Goal: Information Seeking & Learning: Check status

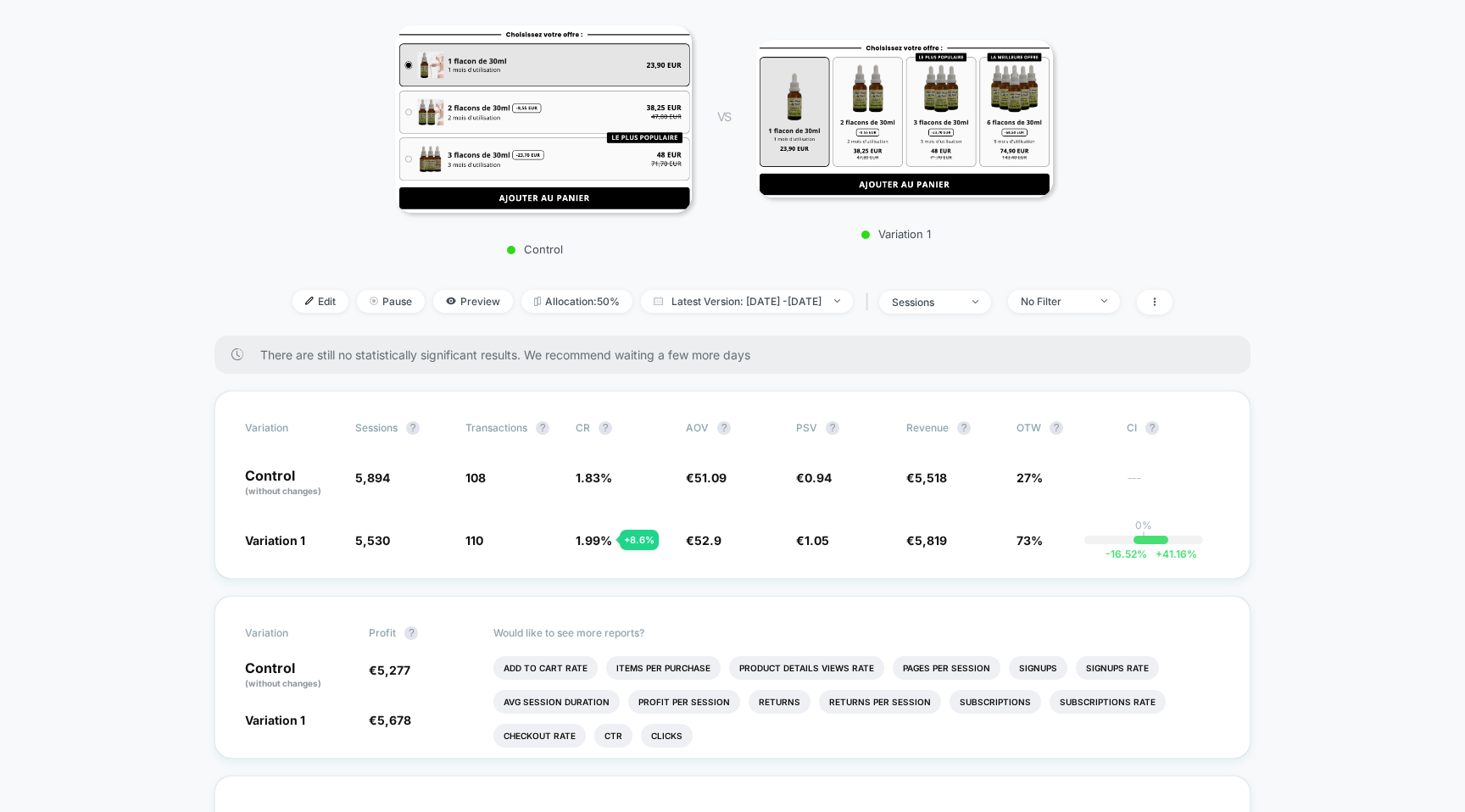
scroll to position [281, 0]
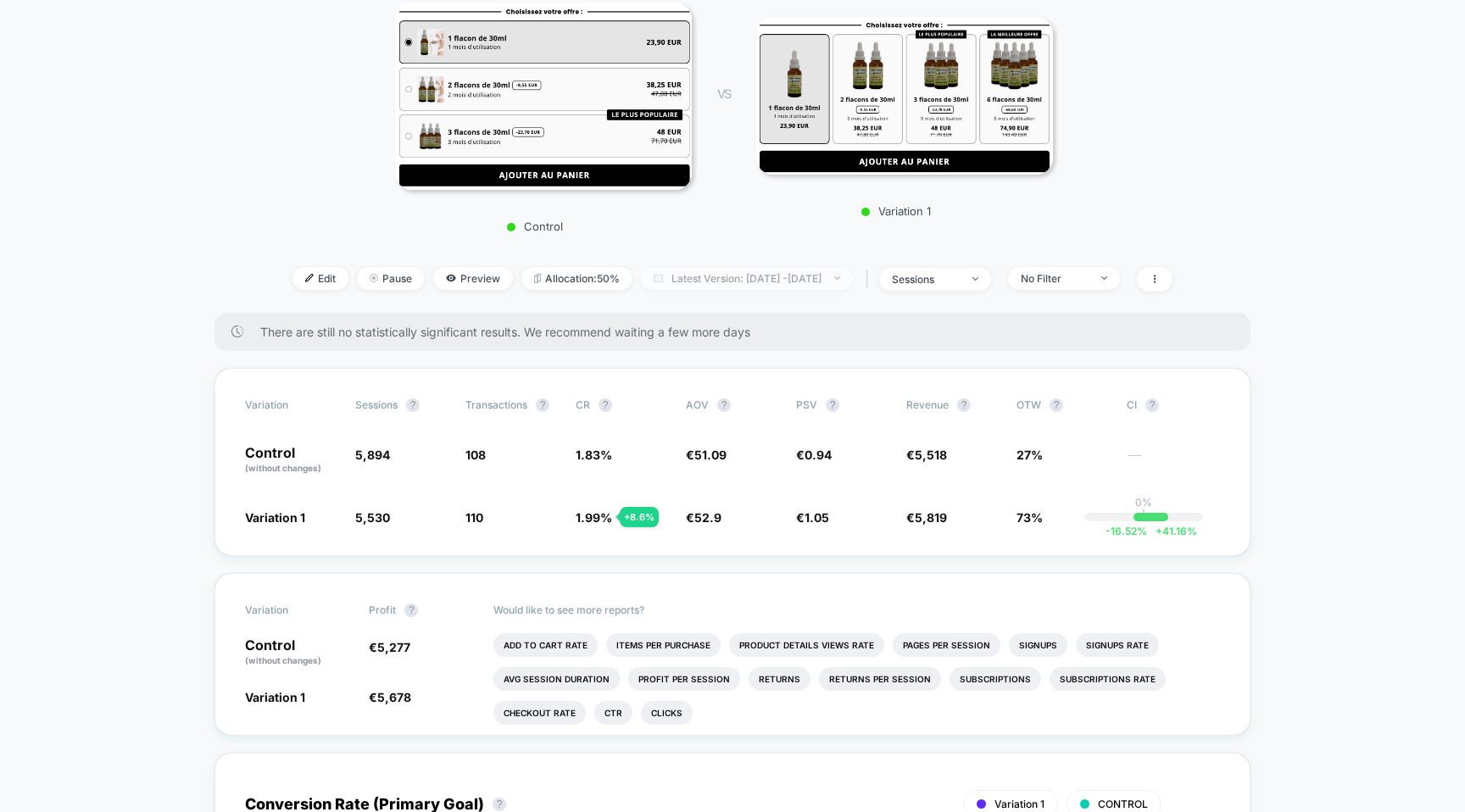
click at [721, 275] on span "Latest Version: Aug 24, 2025 - Aug 24, 2025" at bounding box center [747, 278] width 212 height 23
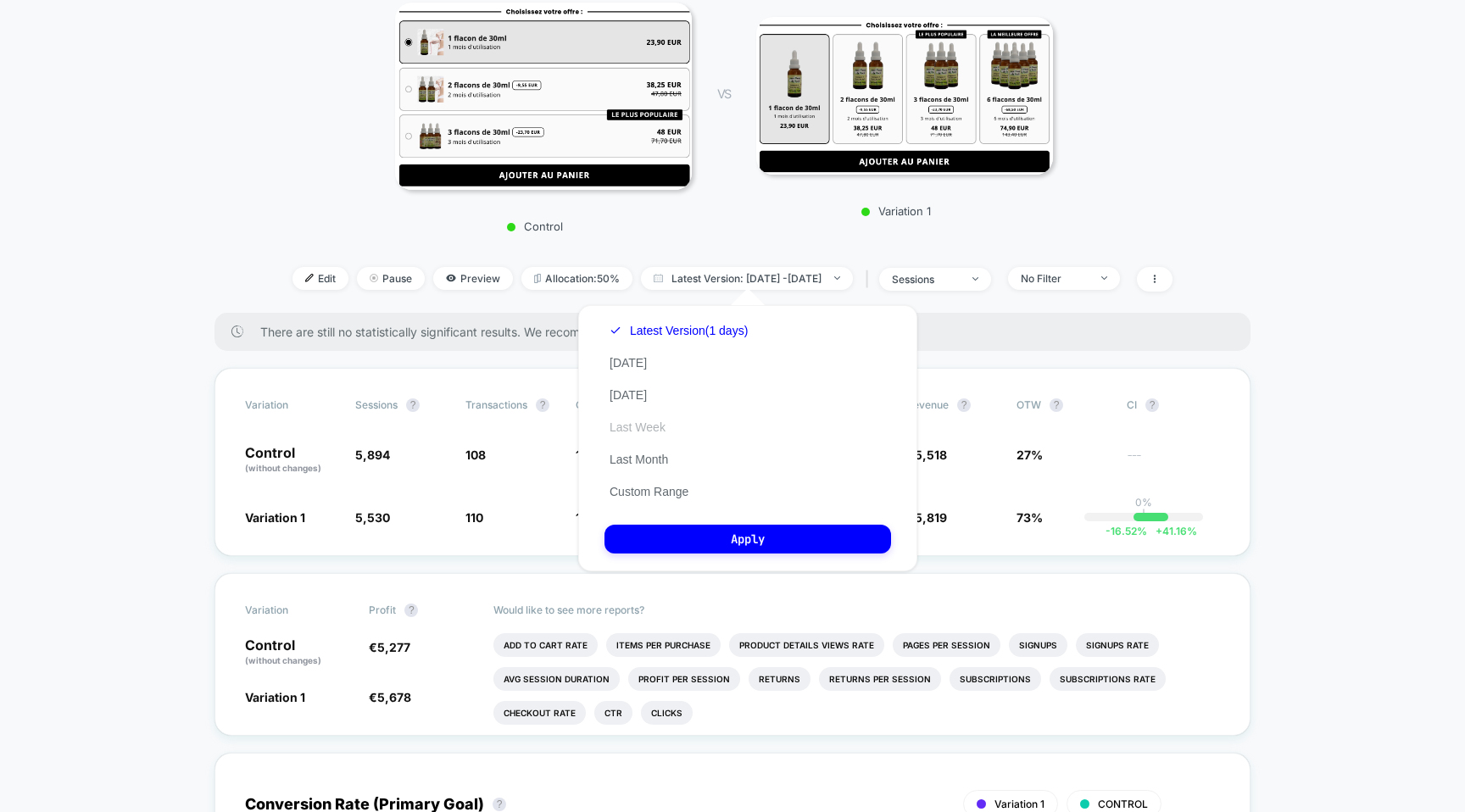
click at [651, 431] on button "Last Week" at bounding box center [637, 426] width 67 height 15
click at [700, 537] on button "Apply" at bounding box center [747, 539] width 286 height 28
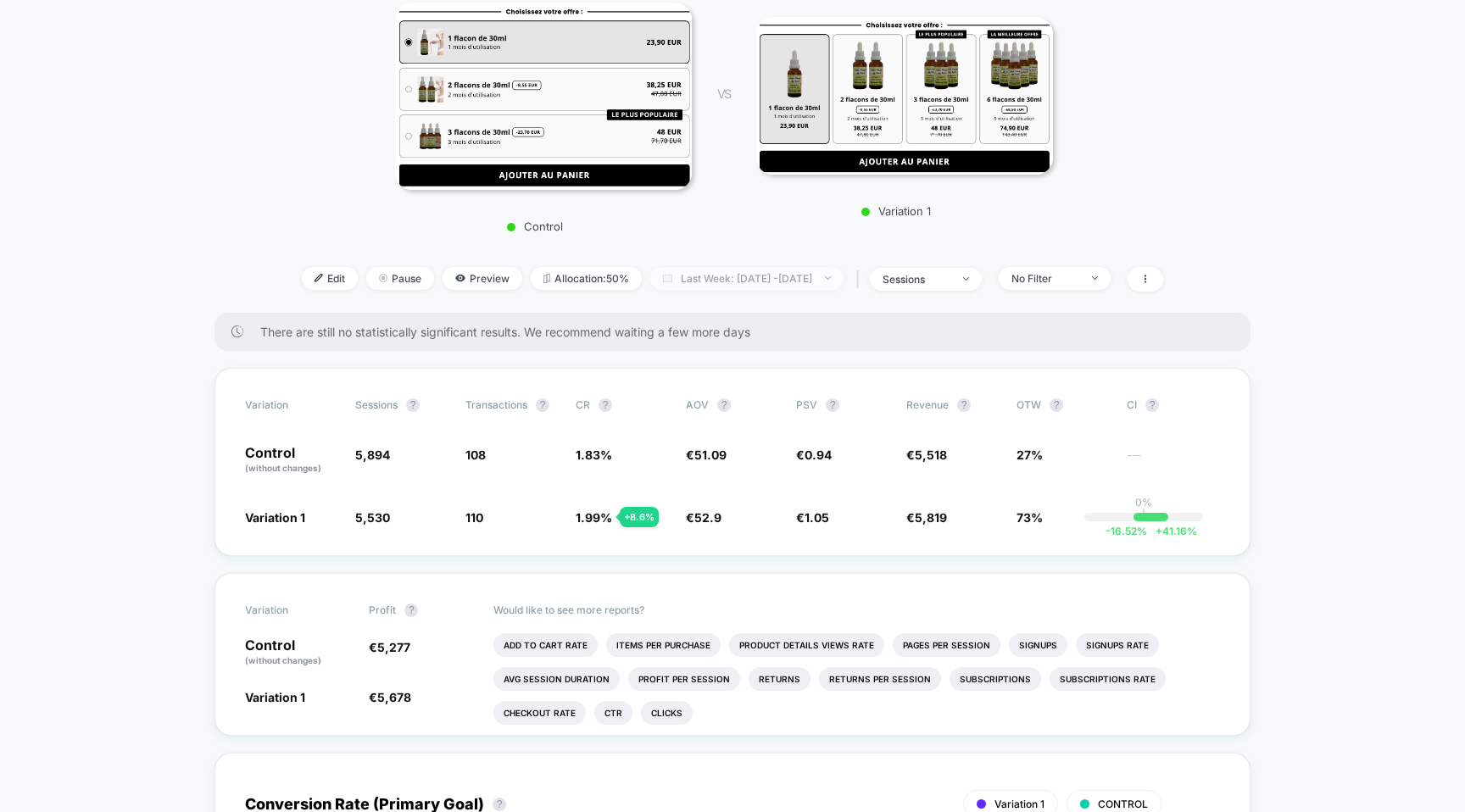
click at [735, 271] on span "Last Week: Aug 18, 2025 - Aug 25, 2025" at bounding box center [747, 278] width 193 height 23
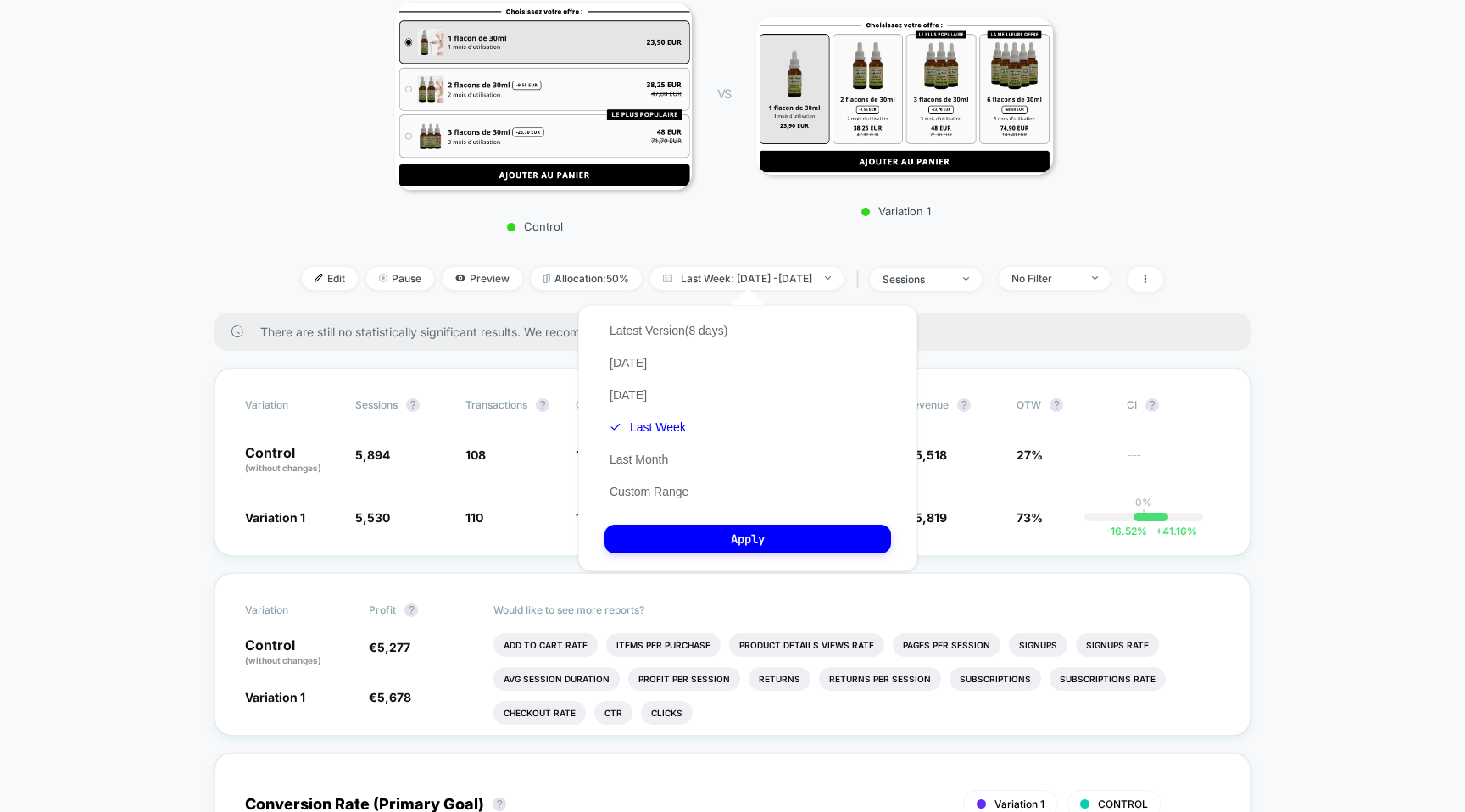
click at [595, 226] on p "Control" at bounding box center [535, 226] width 297 height 13
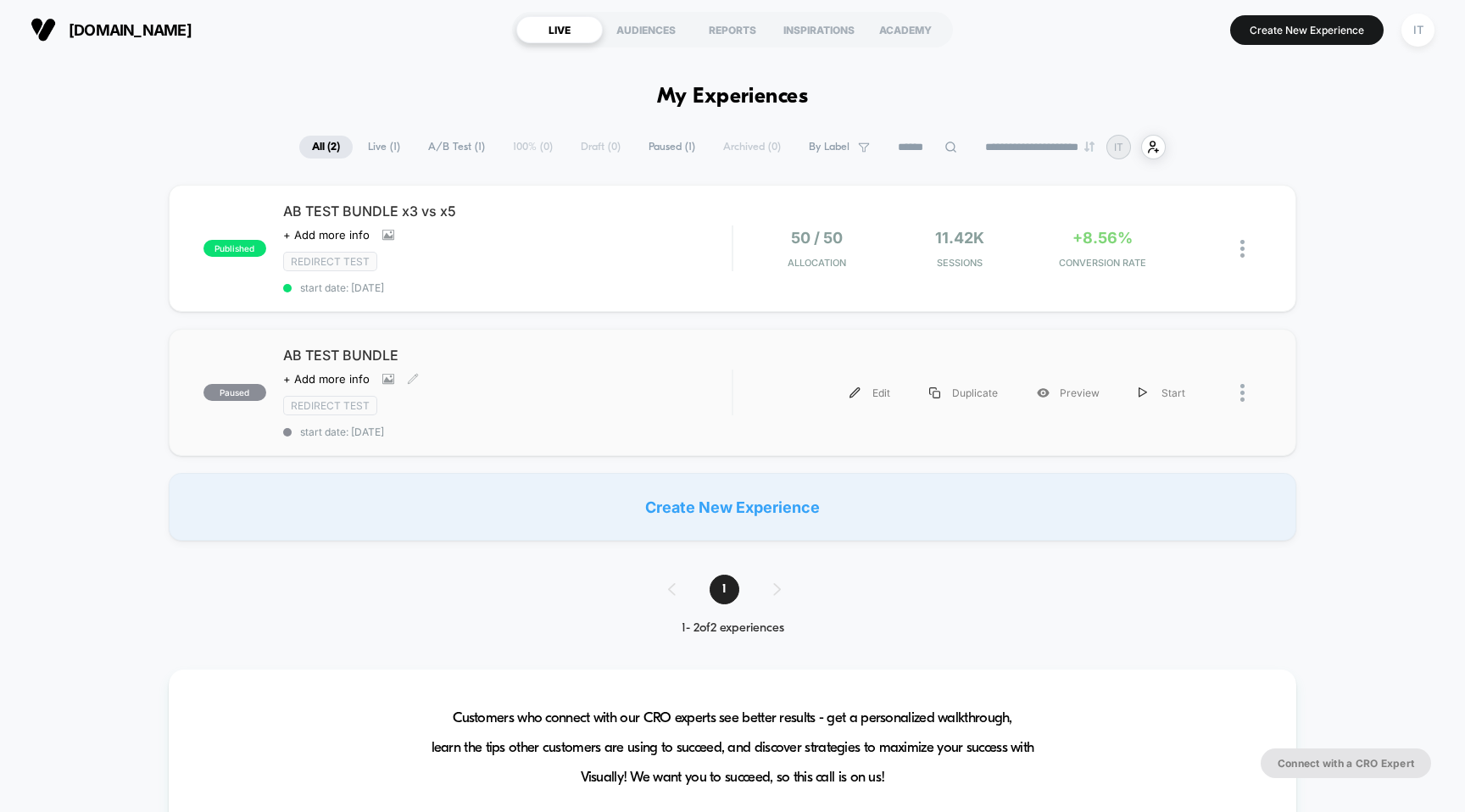
click at [351, 349] on span "AB TEST BUNDLE" at bounding box center [507, 355] width 450 height 17
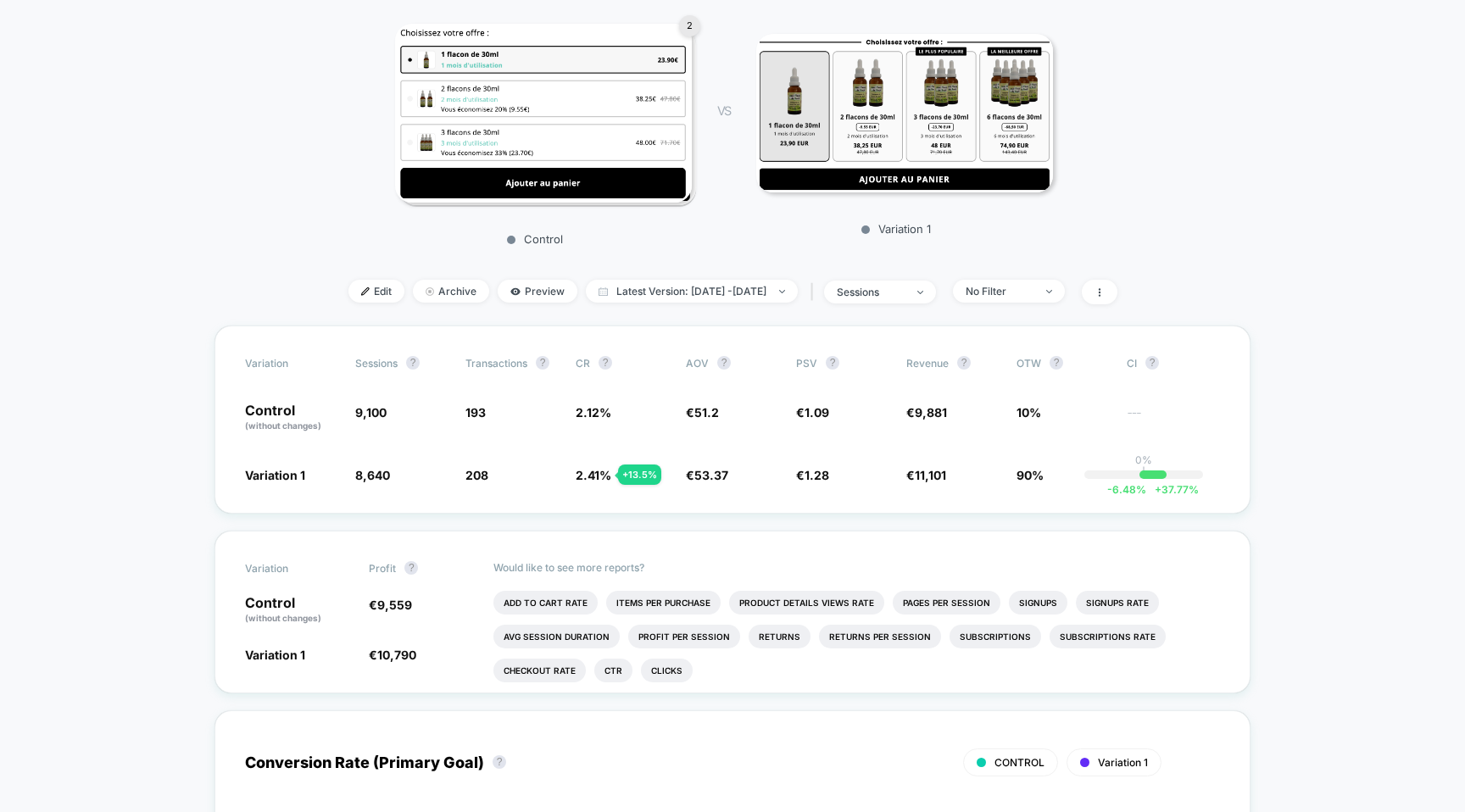
scroll to position [319, 0]
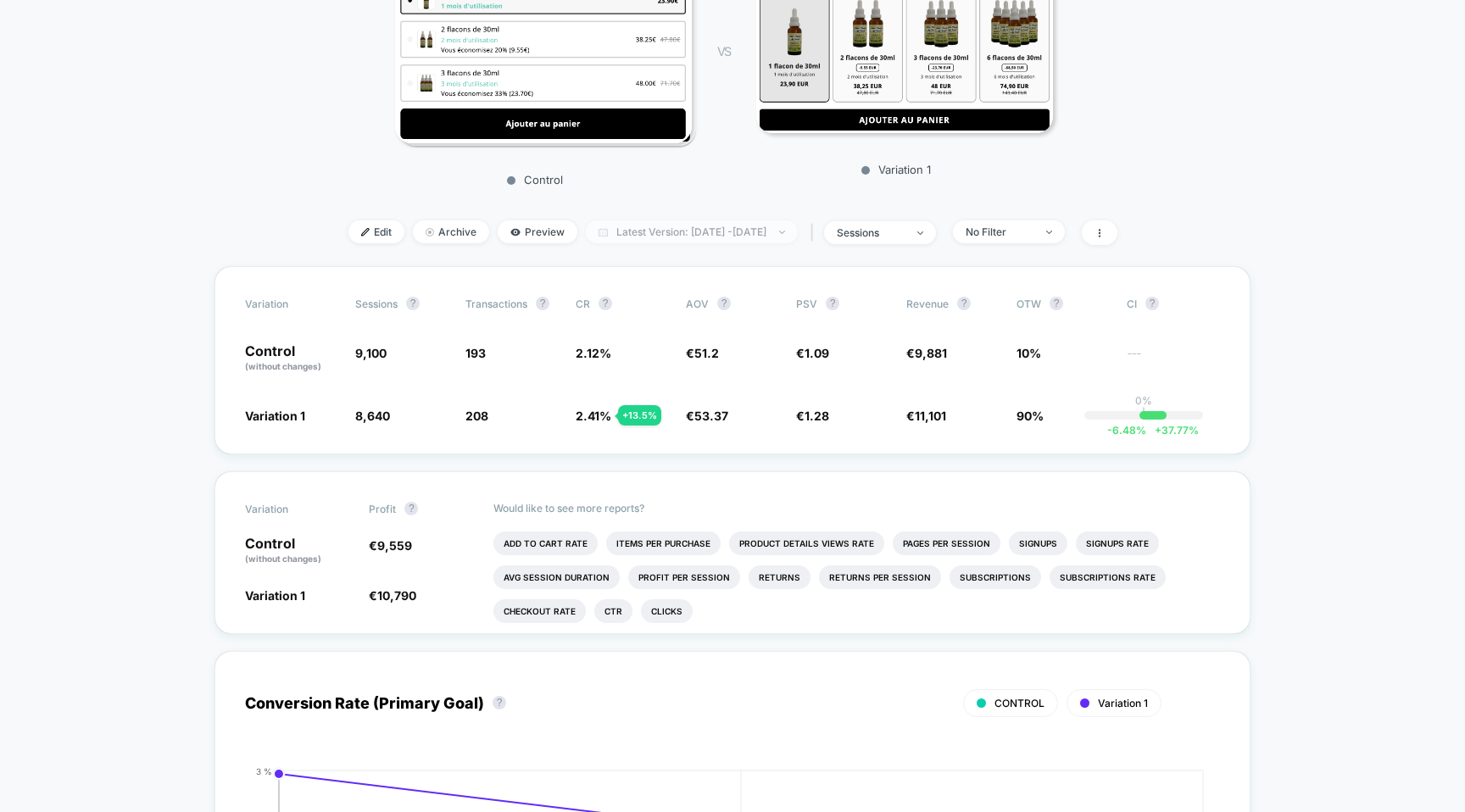
click at [619, 223] on span "Latest Version: [DATE] - [DATE]" at bounding box center [691, 232] width 212 height 23
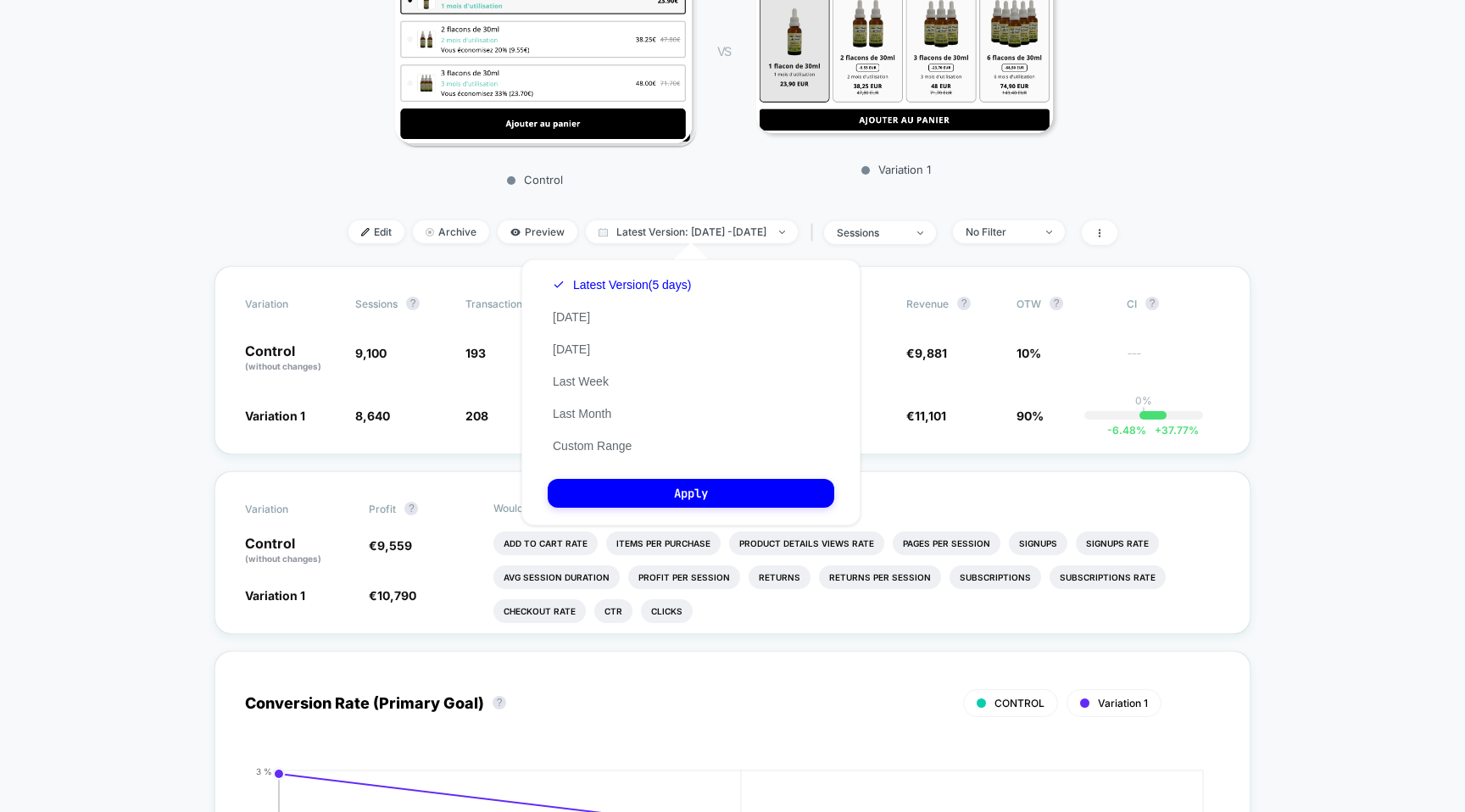
click at [634, 195] on div "< Back to all live experiences AB TEST BUNDLE PAUSED Redirect Test Click to vie…" at bounding box center [732, 17] width 836 height 497
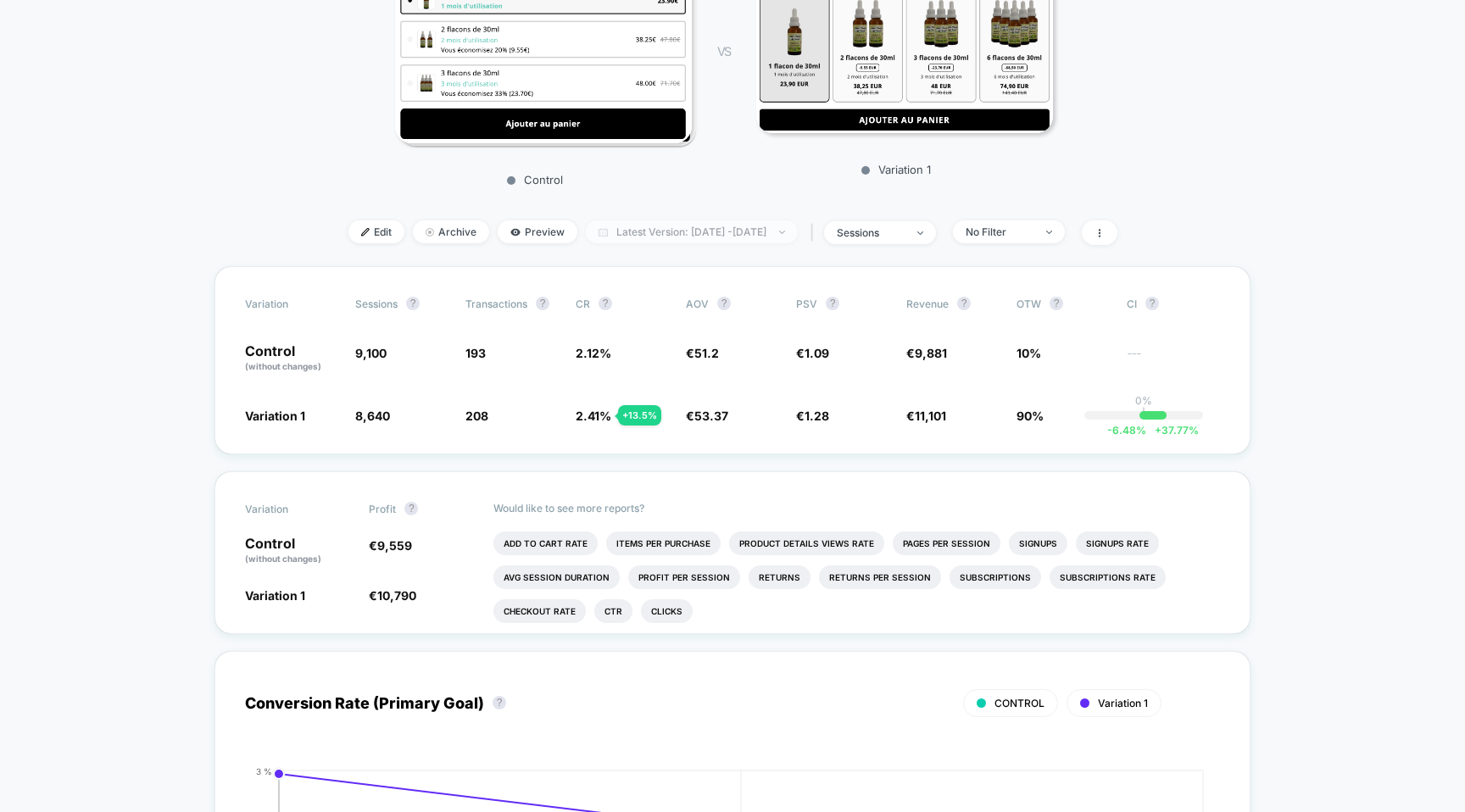
click at [661, 238] on span "Latest Version: [DATE] - [DATE]" at bounding box center [691, 232] width 212 height 23
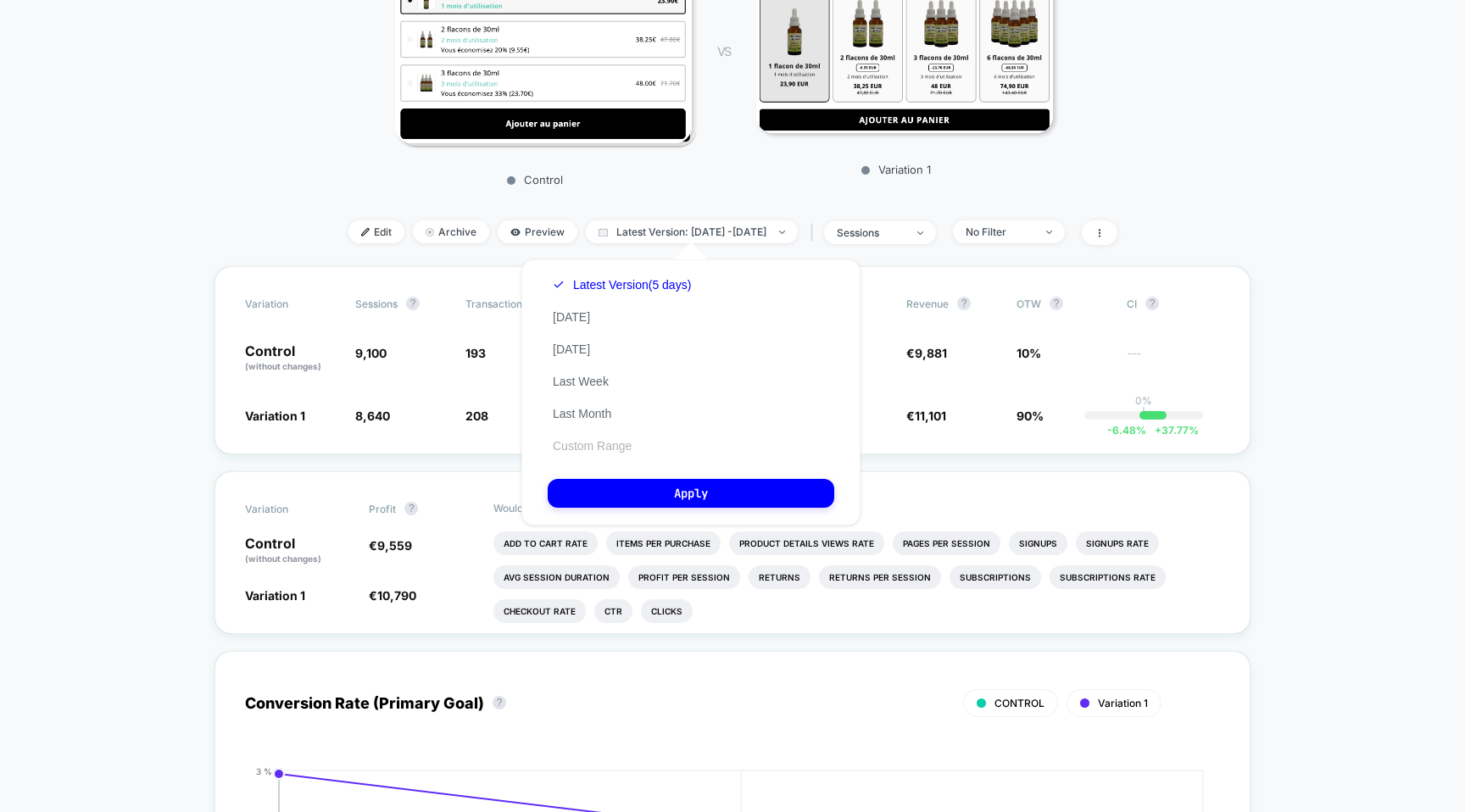
click at [618, 449] on button "Custom Range" at bounding box center [591, 445] width 89 height 15
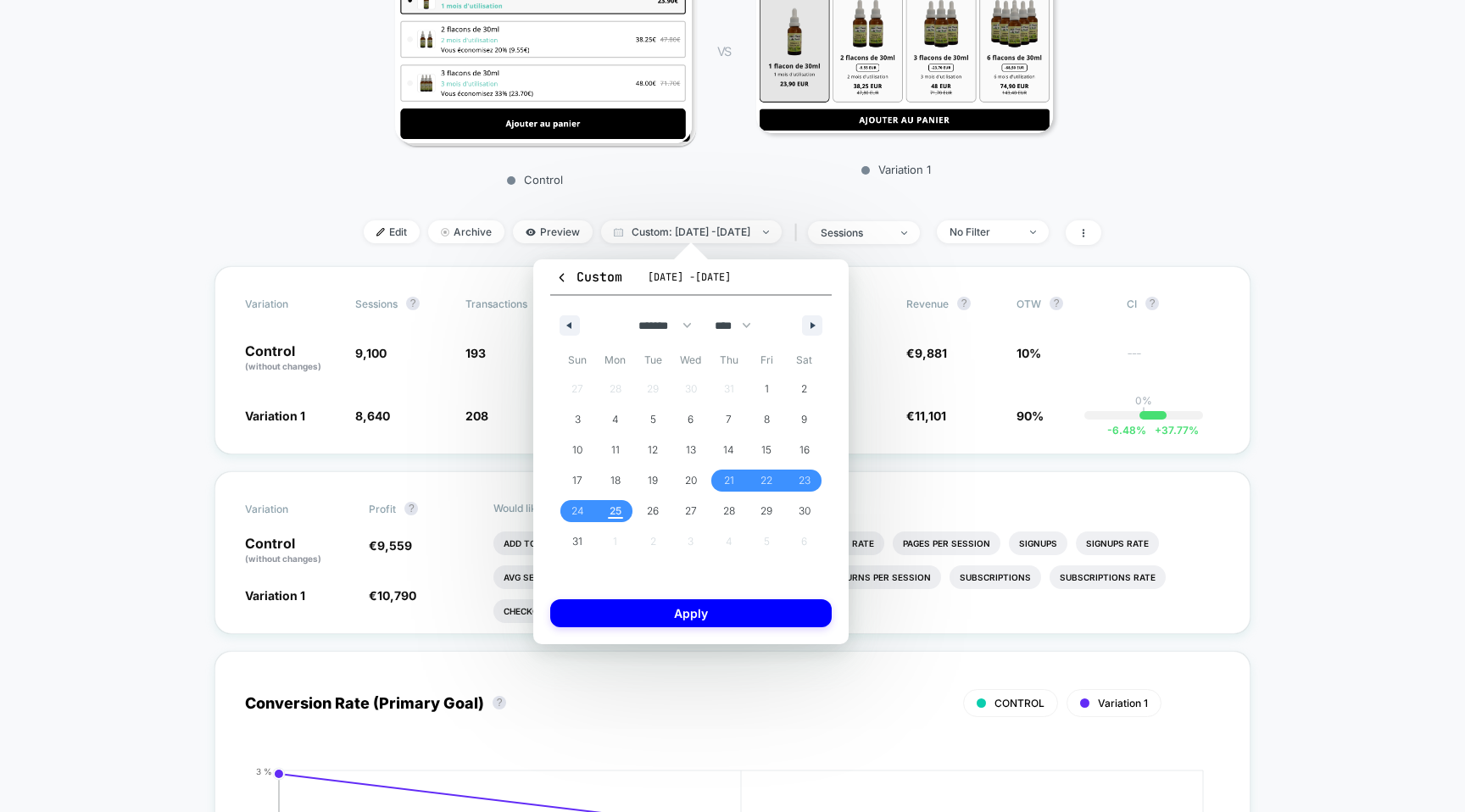
click at [755, 193] on div "2 Control VS Variation 1" at bounding box center [724, 70] width 836 height 251
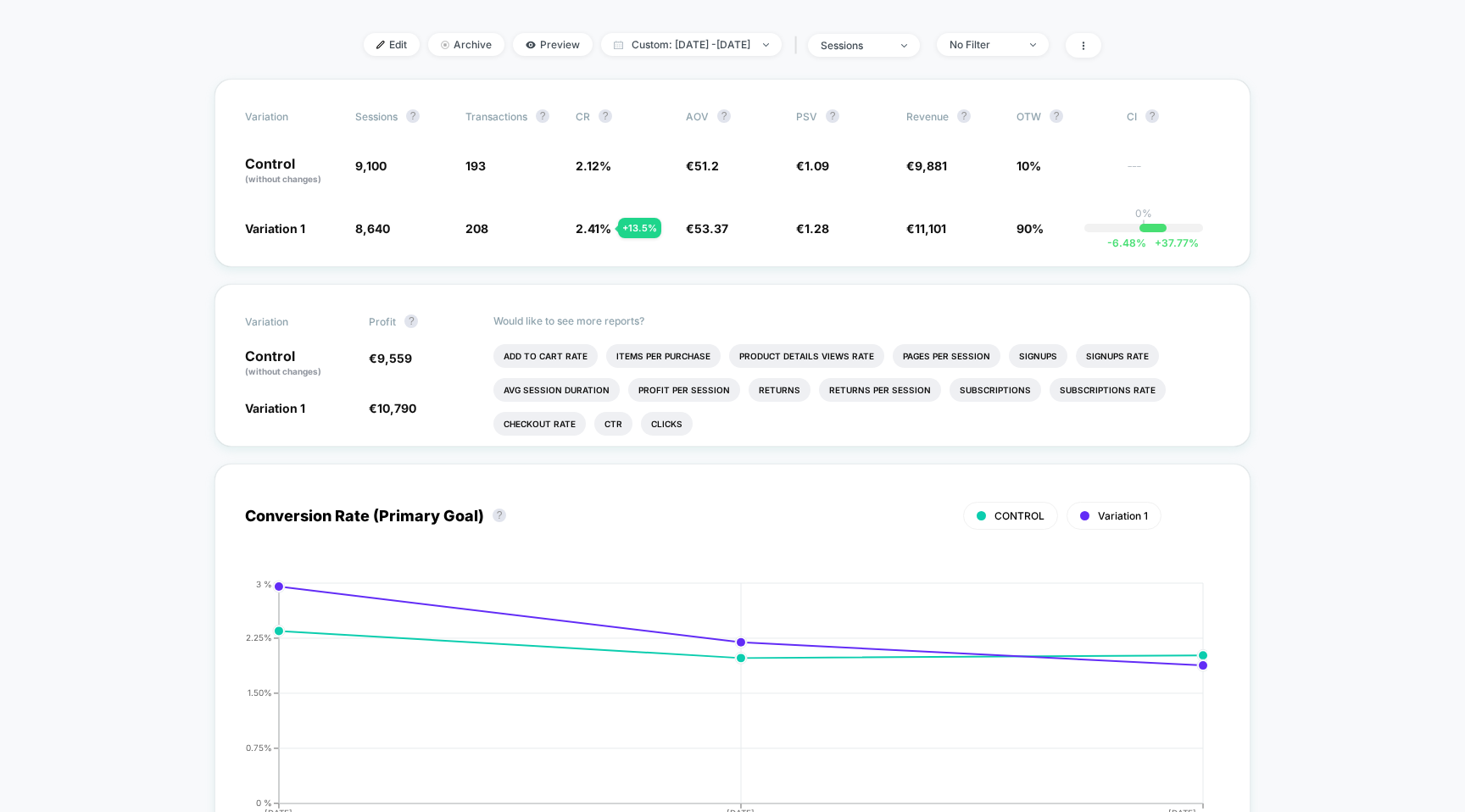
scroll to position [527, 0]
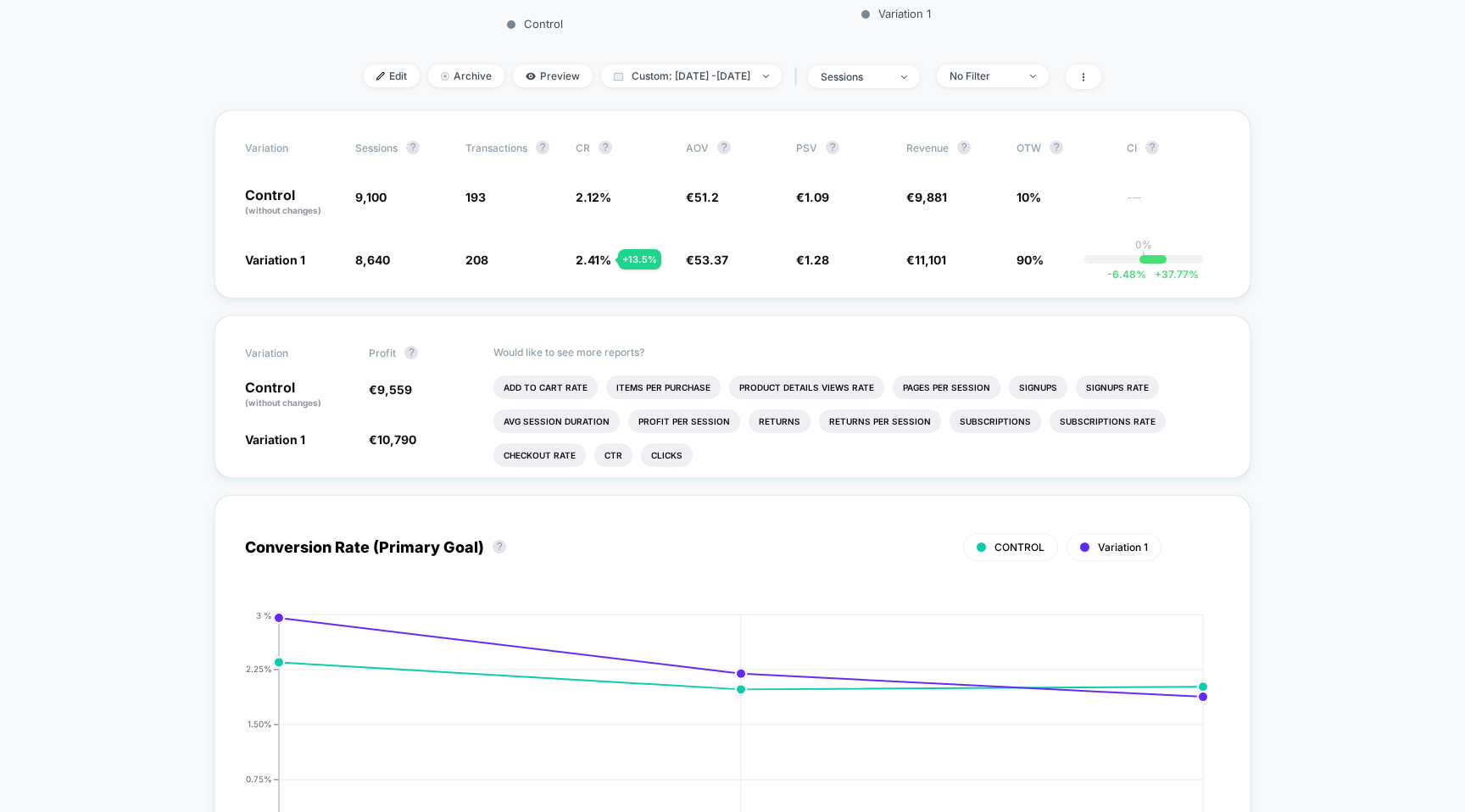
scroll to position [0, 0]
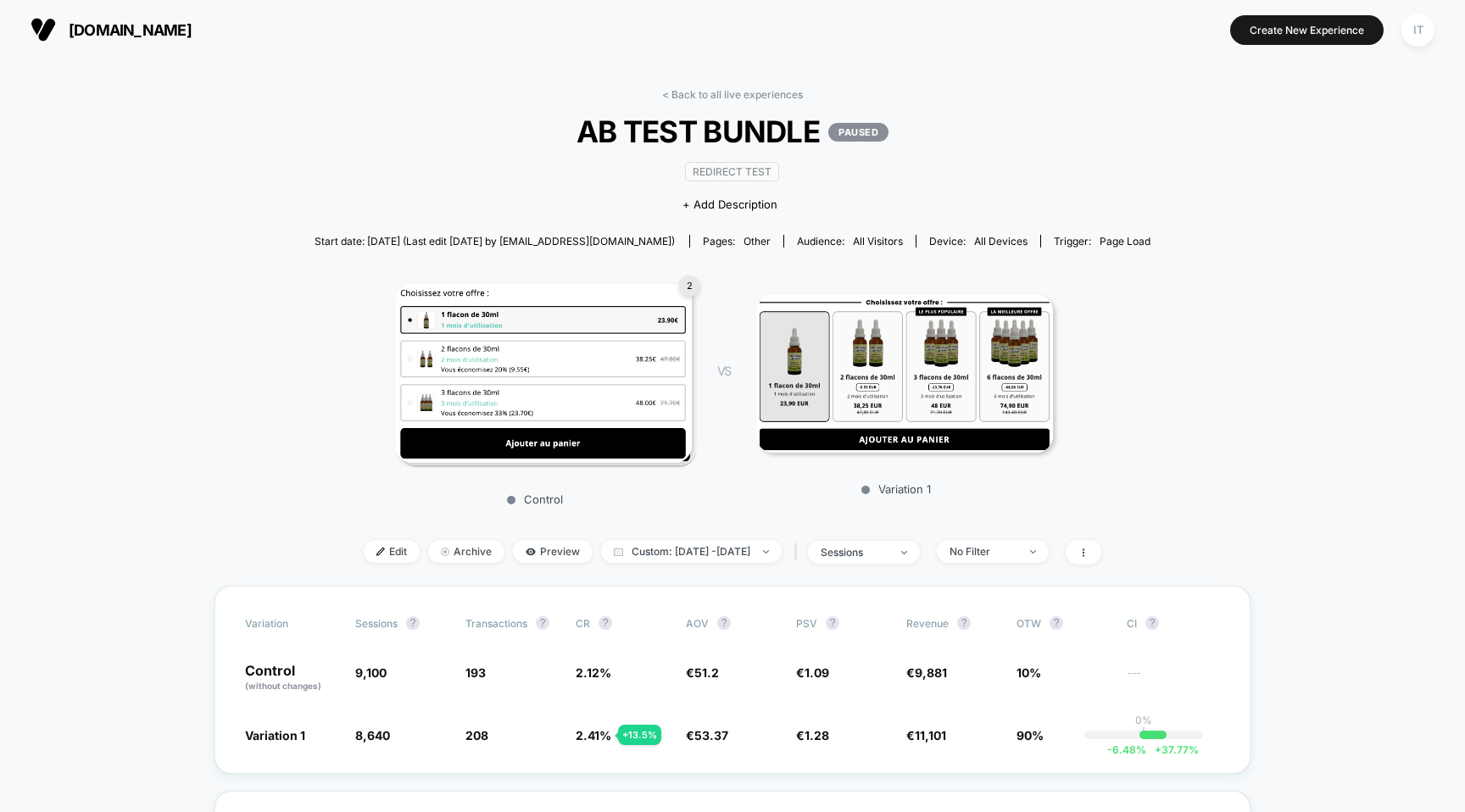
click at [164, 15] on section "[DOMAIN_NAME] [URL][DOMAIN_NAME]" at bounding box center [257, 30] width 463 height 43
click at [164, 22] on span "[DOMAIN_NAME]" at bounding box center [129, 30] width 123 height 18
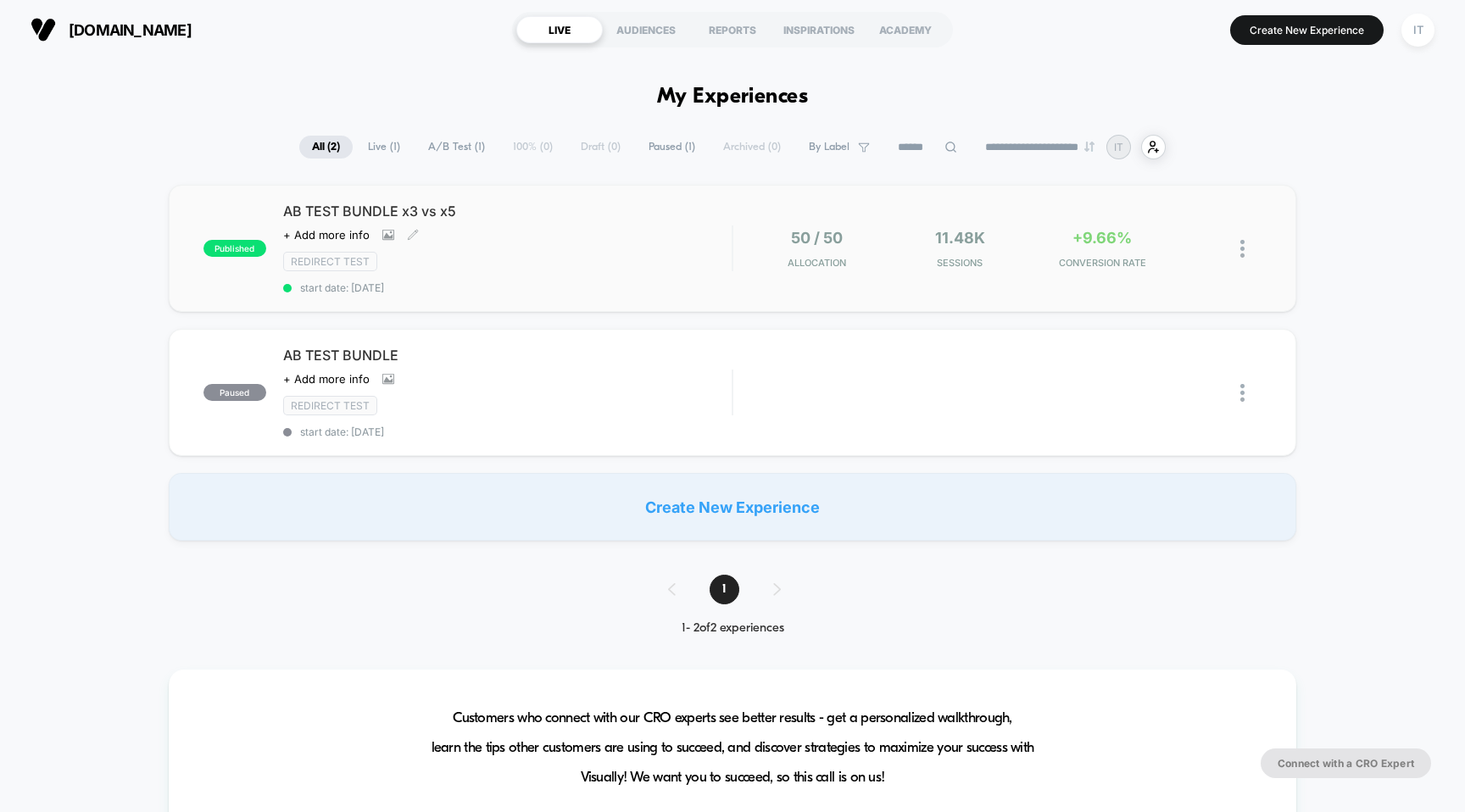
click at [384, 208] on span "AB TEST BUNDLE x3 vs x5" at bounding box center [507, 210] width 450 height 17
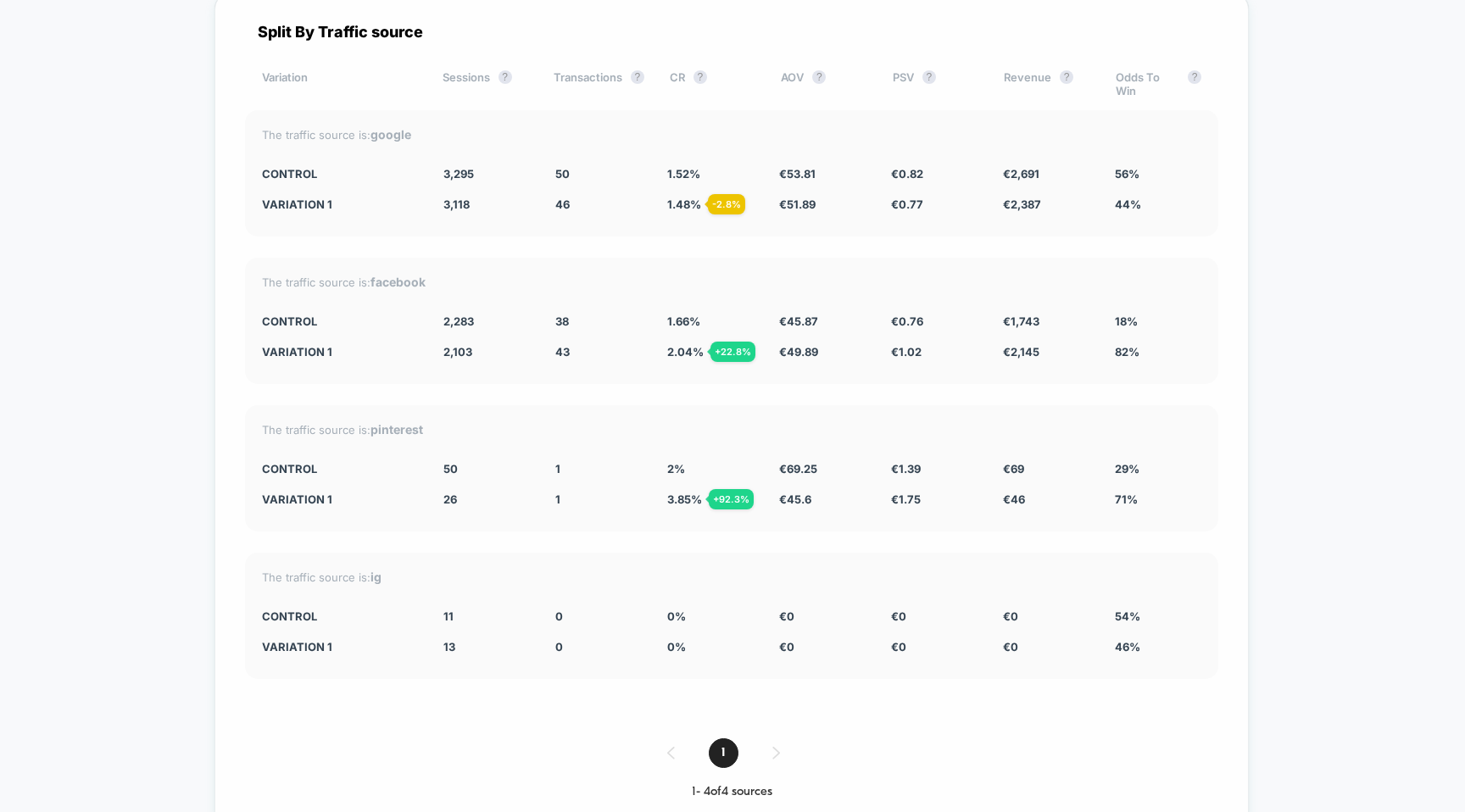
scroll to position [3478, 0]
